Goal: Transaction & Acquisition: Register for event/course

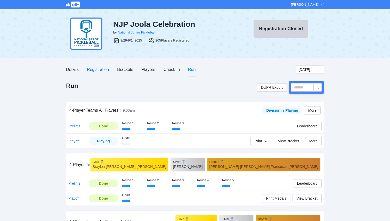
click at [96, 67] on div "Registration" at bounding box center [98, 69] width 22 height 6
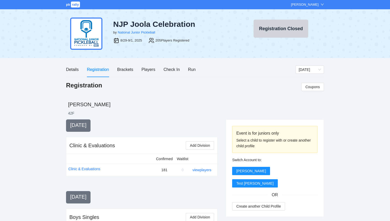
click at [69, 6] on span "pb" at bounding box center [68, 5] width 4 height 4
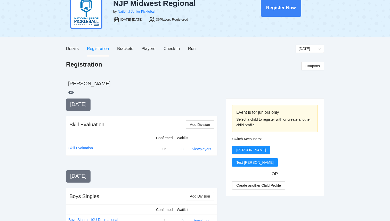
scroll to position [20, 0]
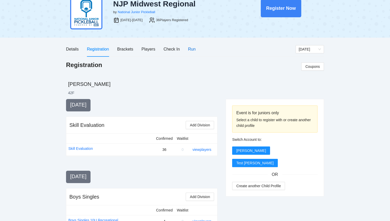
click at [189, 46] on div "Run" at bounding box center [191, 49] width 7 height 6
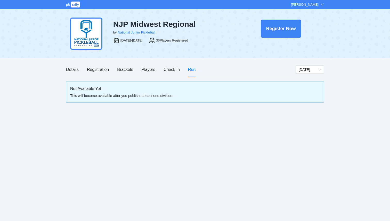
click at [69, 5] on span "pb" at bounding box center [68, 5] width 4 height 4
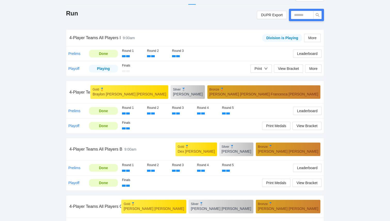
scroll to position [72, 0]
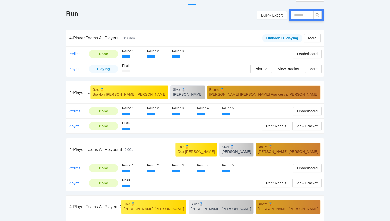
click at [249, 75] on td "Finals Print View Bracket More" at bounding box center [222, 68] width 204 height 15
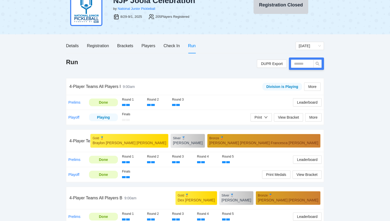
scroll to position [0, 0]
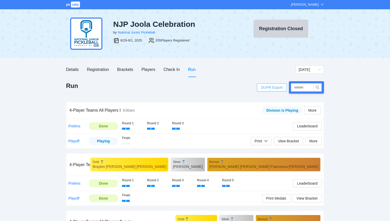
click at [267, 87] on span "DUPR Export" at bounding box center [272, 88] width 22 height 8
